Goal: Find contact information: Find contact information

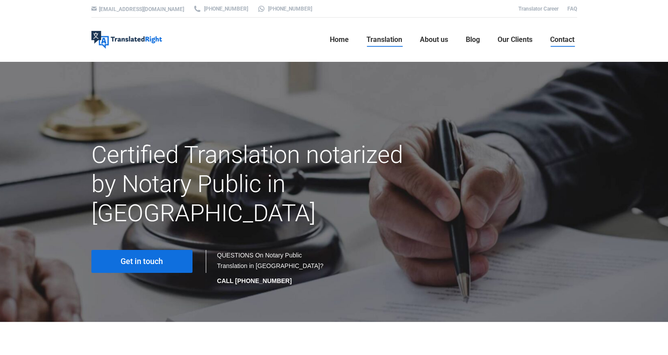
click at [557, 39] on span "Contact" at bounding box center [562, 39] width 24 height 9
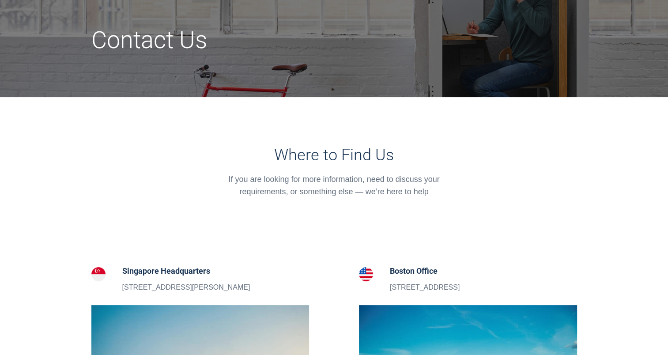
scroll to position [44, 0]
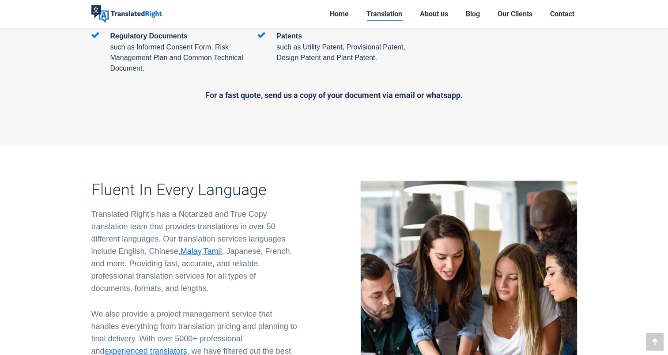
scroll to position [1678, 0]
